Goal: Transaction & Acquisition: Book appointment/travel/reservation

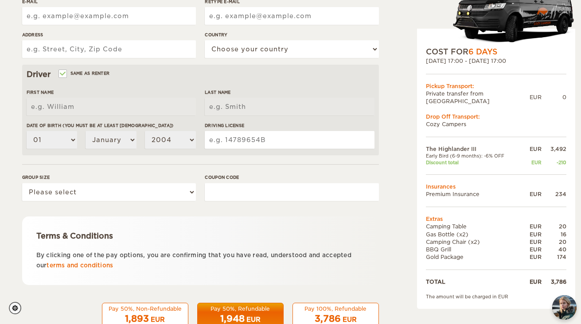
scroll to position [237, 0]
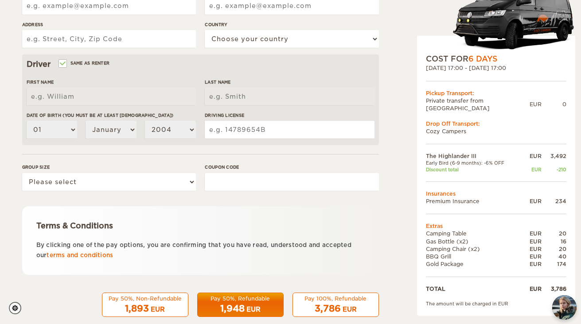
click at [341, 299] on div "Pay 100%, Refundable" at bounding box center [335, 299] width 75 height 8
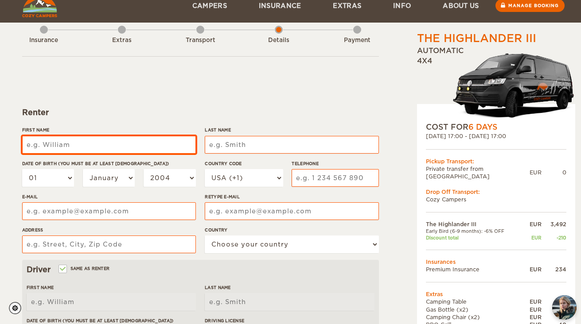
scroll to position [33, 0]
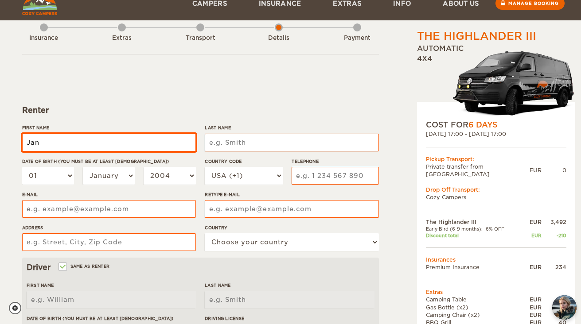
type input "Jan"
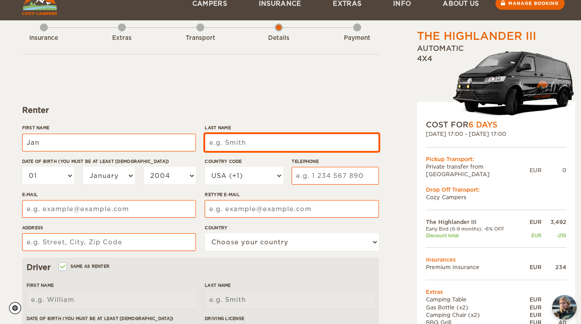
type input "Jan"
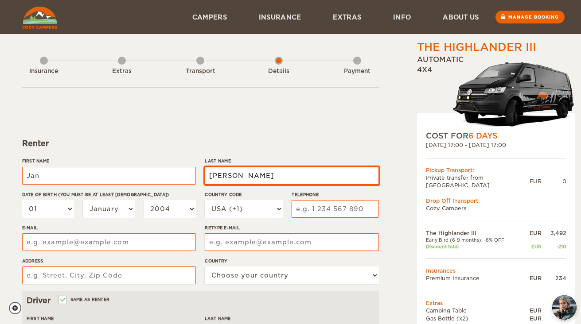
scroll to position [0, 0]
type input "[PERSON_NAME]"
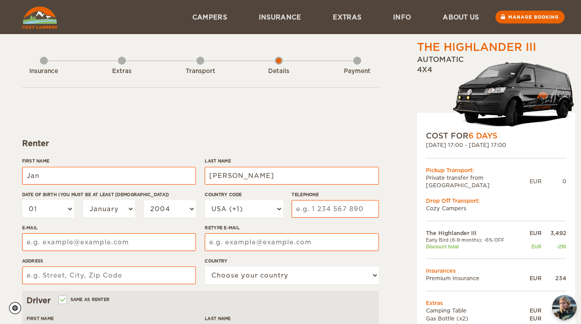
type input "[PERSON_NAME]"
click at [45, 64] on div "Insurance" at bounding box center [44, 69] width 8 height 35
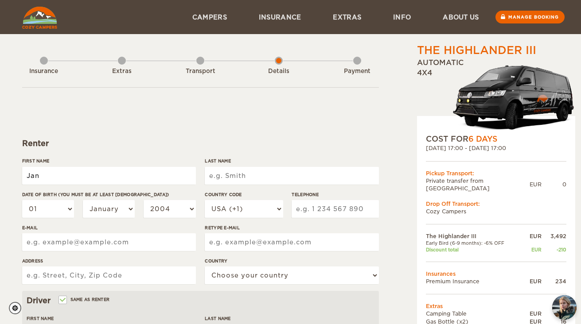
type input "Jan"
type input "[PERSON_NAME]"
select select "02"
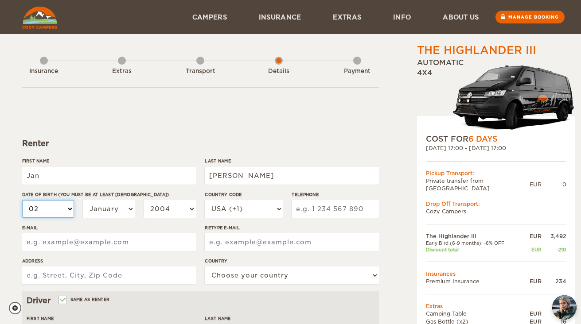
select select "02"
select select "05"
select select "1984"
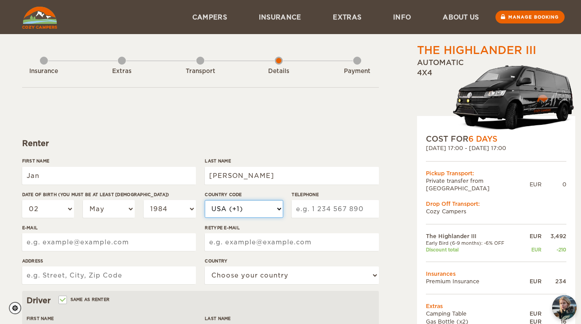
select select "42"
type input "0"
type input "604104525"
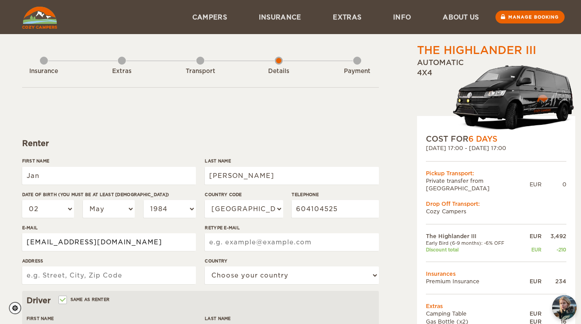
type input "[EMAIL_ADDRESS][DOMAIN_NAME]"
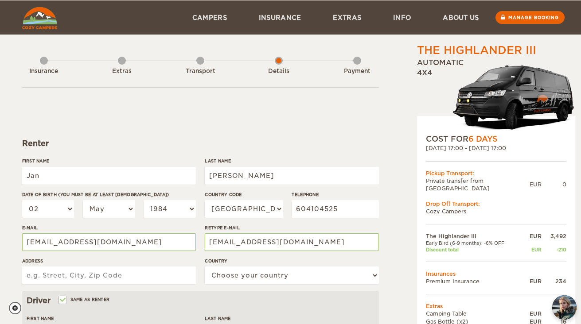
scroll to position [23, 0]
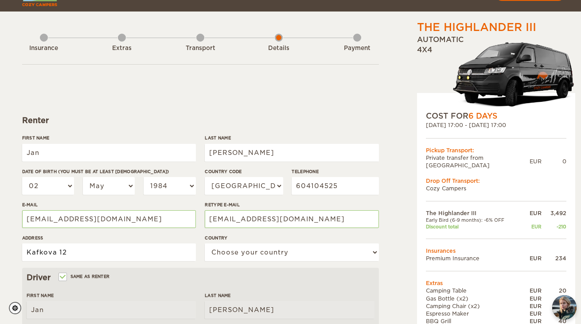
type input "Kafkova 12"
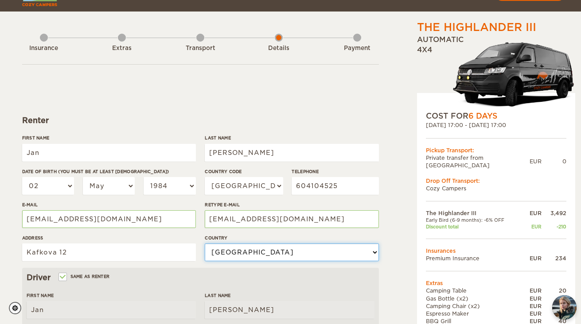
select select "54"
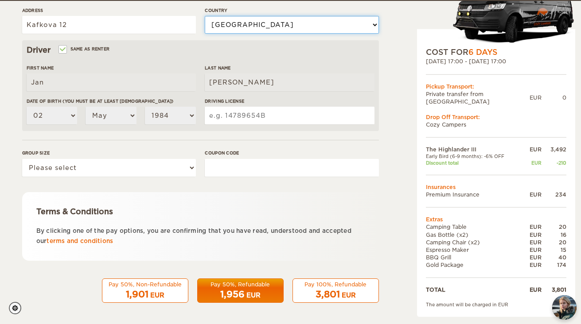
scroll to position [250, 0]
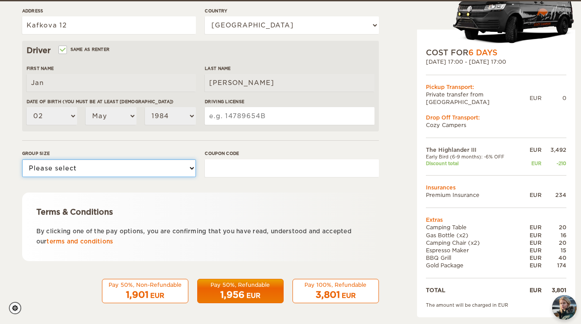
select select "2"
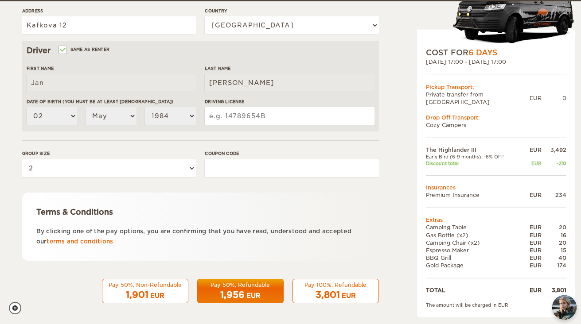
click at [167, 204] on div "Terms & Conditions By clicking one of the pay options, you are confirming that …" at bounding box center [200, 227] width 357 height 69
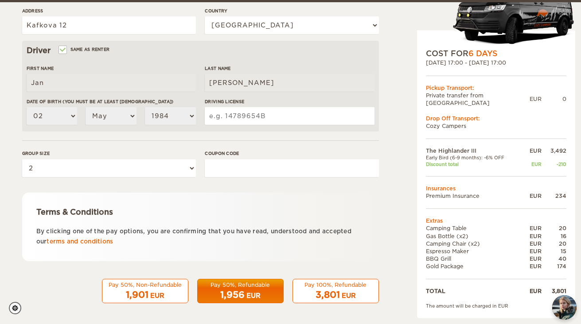
click at [339, 292] on span "3,801" at bounding box center [327, 295] width 24 height 11
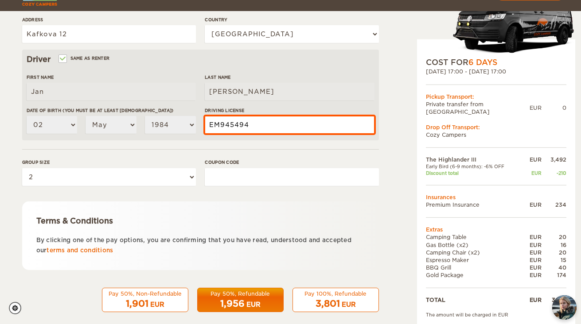
type input "EM945494"
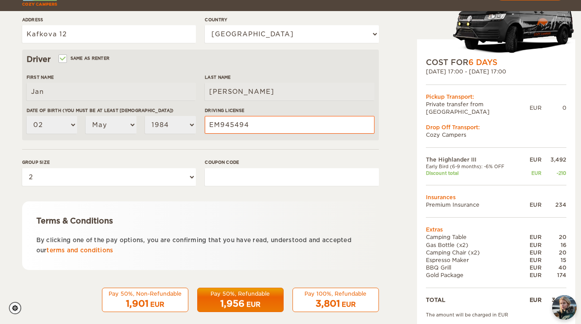
click at [264, 175] on input "Coupon code" at bounding box center [292, 177] width 174 height 18
click at [339, 299] on span "3,801" at bounding box center [327, 304] width 24 height 11
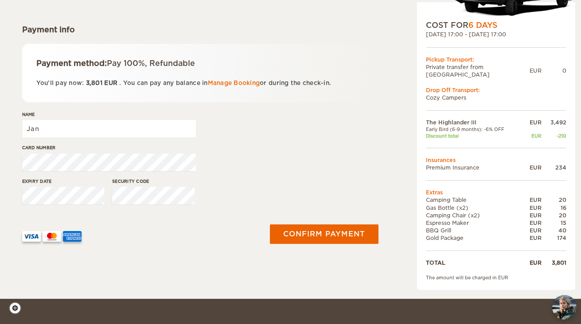
scroll to position [116, 0]
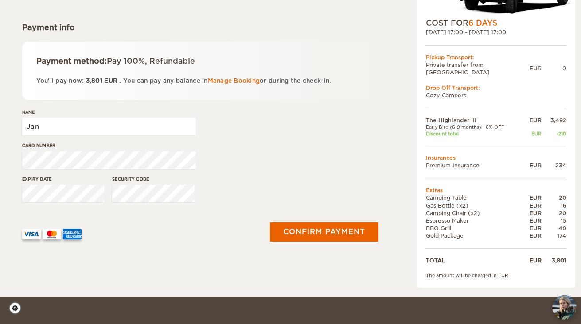
click at [66, 123] on input "Jan" at bounding box center [109, 127] width 174 height 18
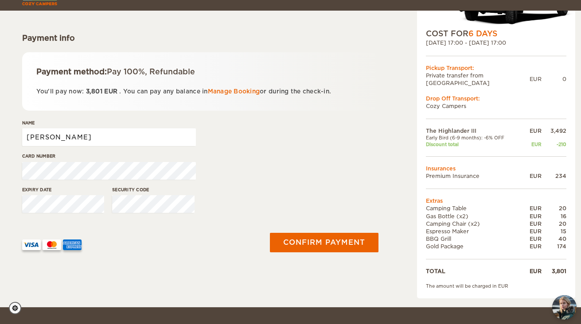
scroll to position [107, 0]
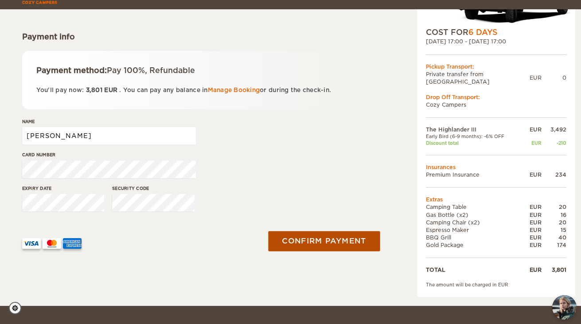
type input "Jan Berenda"
click at [337, 240] on button "Confirm payment" at bounding box center [324, 241] width 112 height 20
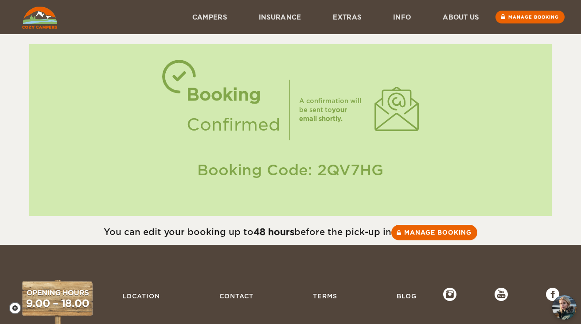
click at [331, 169] on div "Booking Code: 2QV7HG" at bounding box center [290, 170] width 505 height 21
